Goal: Information Seeking & Learning: Check status

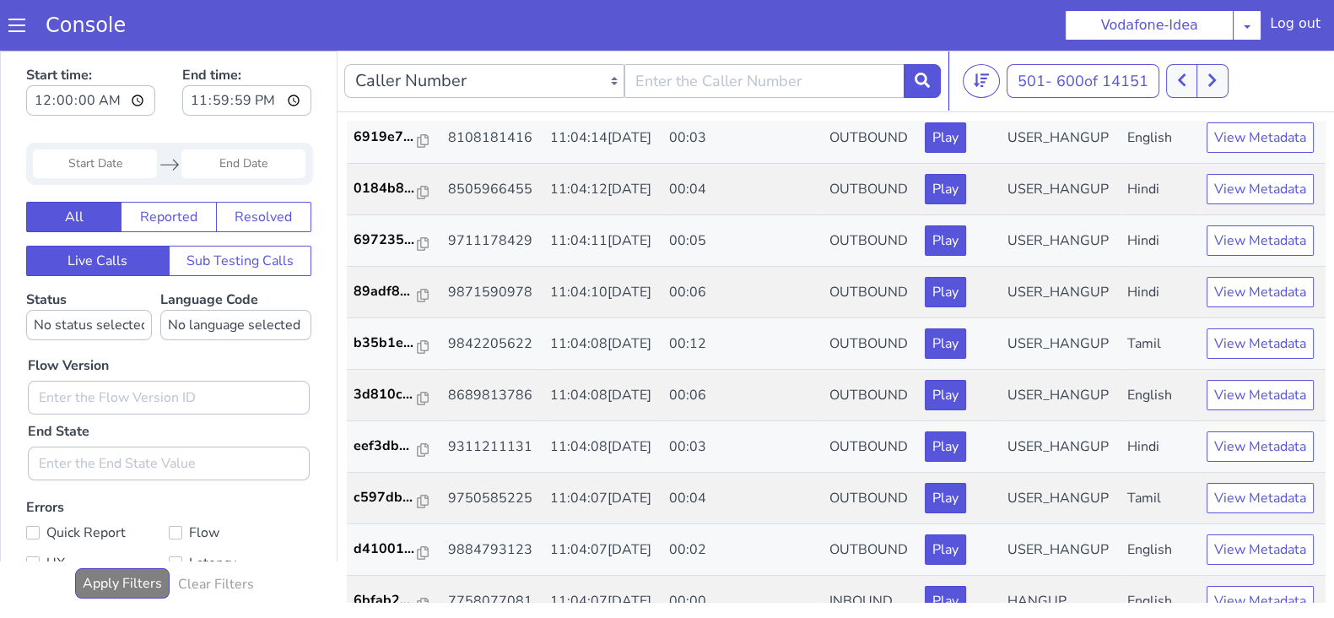
scroll to position [2626, 0]
click at [1221, 74] on button at bounding box center [1211, 81] width 31 height 34
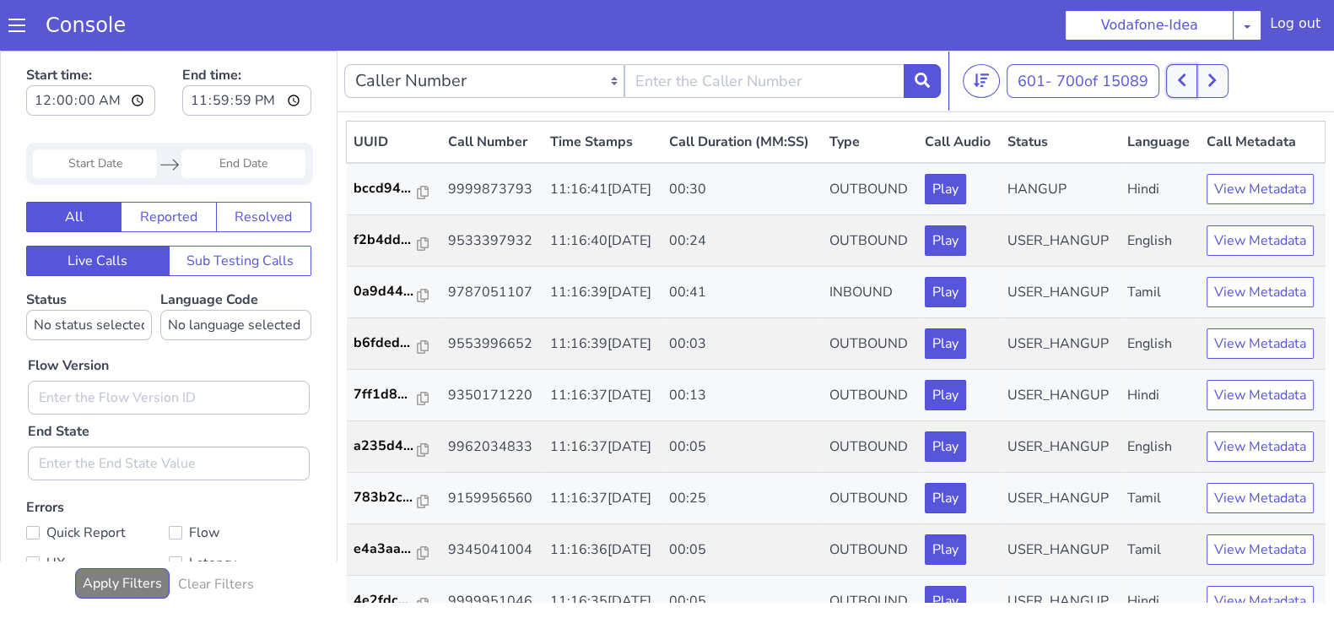
click at [1183, 78] on icon at bounding box center [1181, 80] width 9 height 15
click at [1183, 78] on icon at bounding box center [1182, 80] width 8 height 13
click at [1185, 83] on icon at bounding box center [1182, 80] width 8 height 13
click at [1217, 83] on icon at bounding box center [1211, 80] width 9 height 15
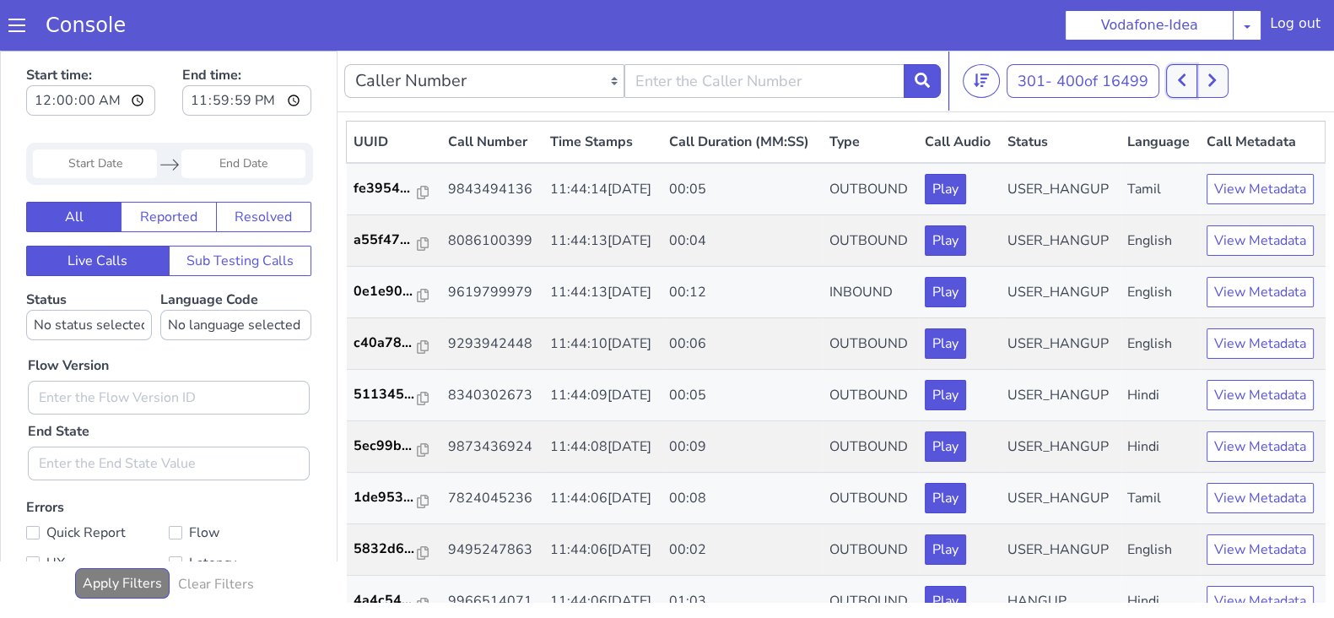
click at [1180, 83] on icon at bounding box center [1181, 80] width 9 height 15
click at [1196, 79] on icon at bounding box center [1193, 80] width 9 height 15
click at [1227, 85] on button at bounding box center [1211, 81] width 31 height 34
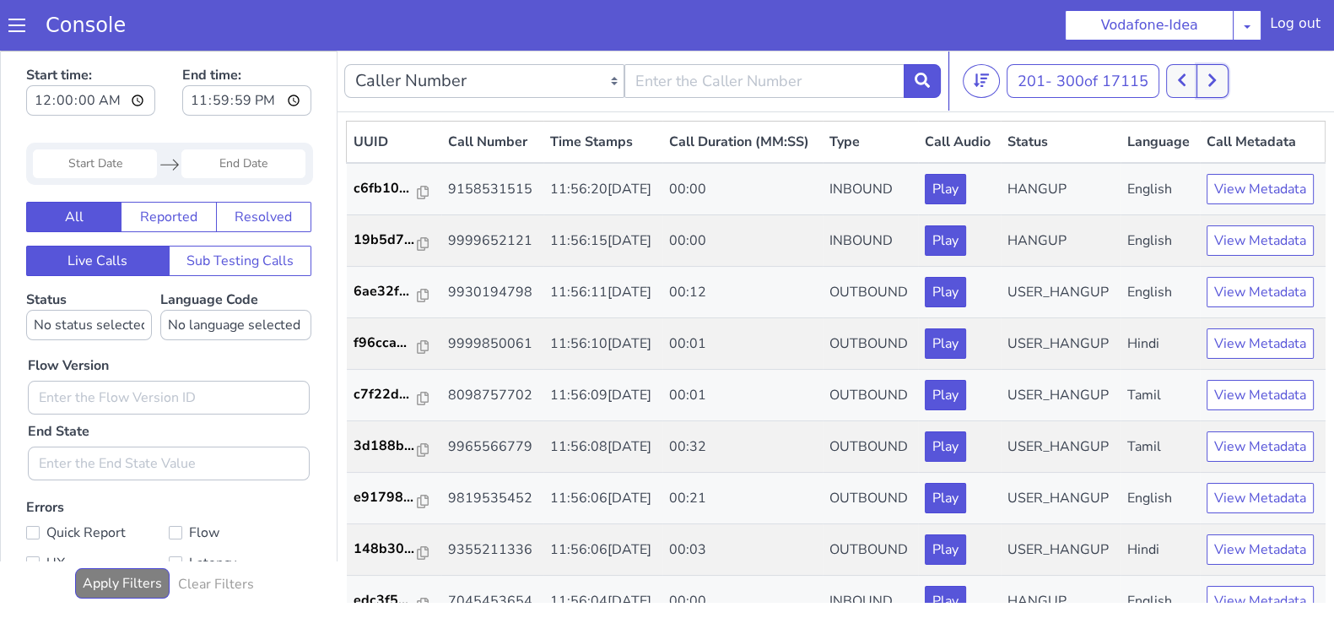
click at [1207, 75] on button at bounding box center [1211, 81] width 31 height 34
click at [1186, 78] on icon at bounding box center [1181, 80] width 9 height 15
click at [1197, 78] on icon at bounding box center [1194, 80] width 8 height 13
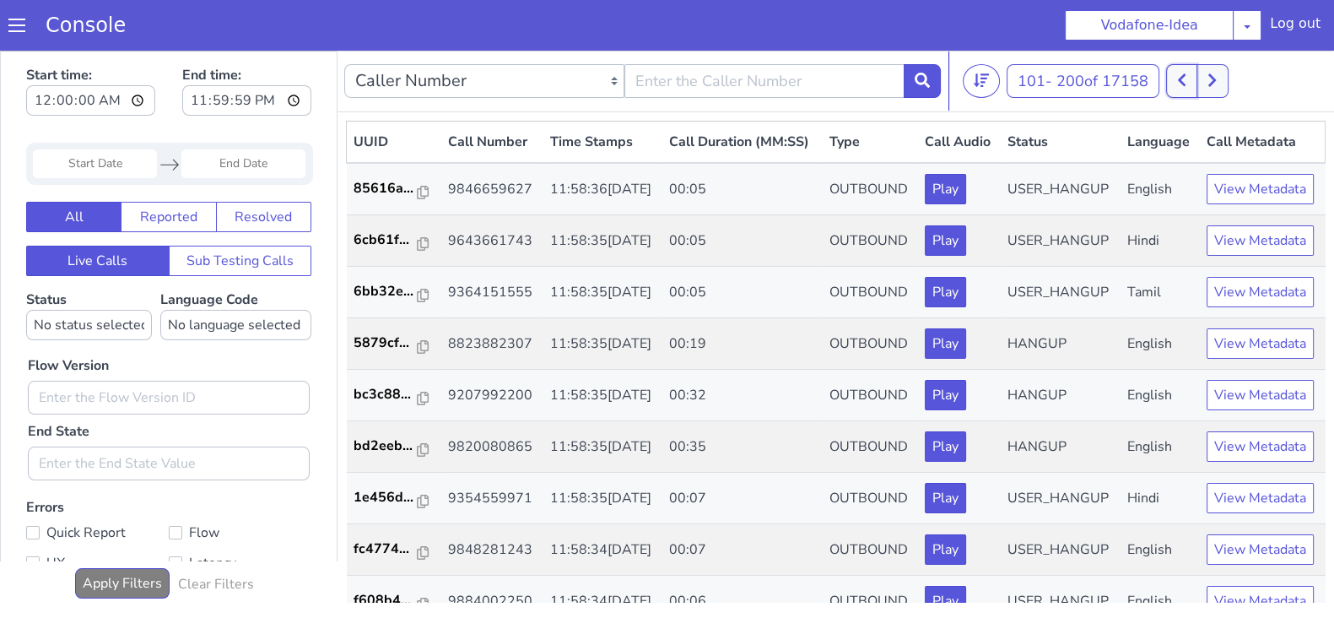
click at [1169, 80] on button at bounding box center [1181, 81] width 31 height 34
click at [1209, 82] on button at bounding box center [1193, 81] width 31 height 34
